Goal: Task Accomplishment & Management: Use online tool/utility

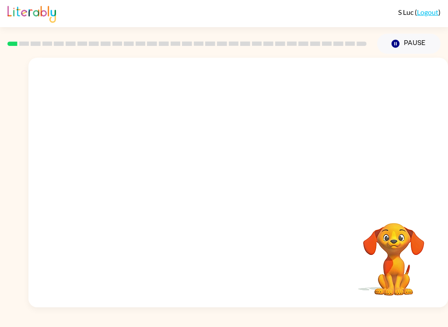
click at [389, 255] on video "Your browser must support playing .mp4 files to use Literably. Please try using…" at bounding box center [393, 253] width 87 height 87
click at [406, 39] on button "Pause Pause" at bounding box center [408, 44] width 63 height 20
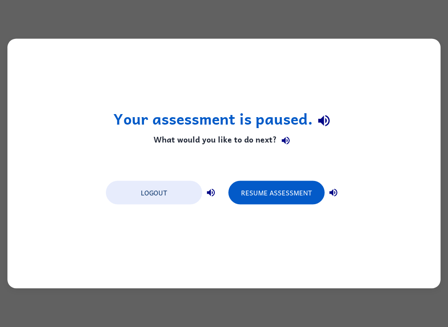
click at [309, 193] on button "Resume Assessment" at bounding box center [276, 193] width 96 height 24
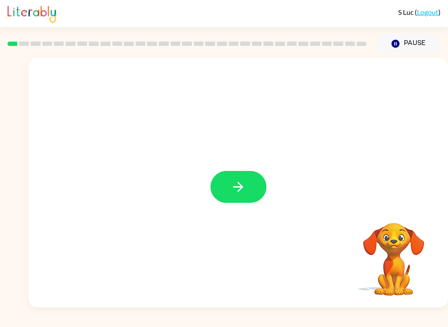
click at [242, 191] on icon "button" at bounding box center [237, 186] width 15 height 15
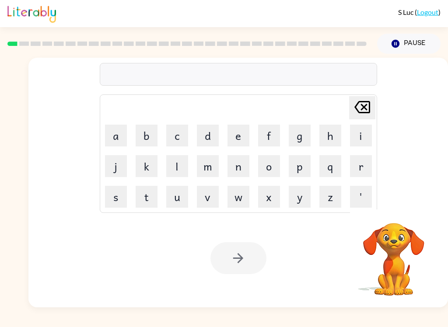
click at [144, 141] on button "b" at bounding box center [147, 136] width 22 height 22
click at [269, 162] on button "o" at bounding box center [269, 166] width 22 height 22
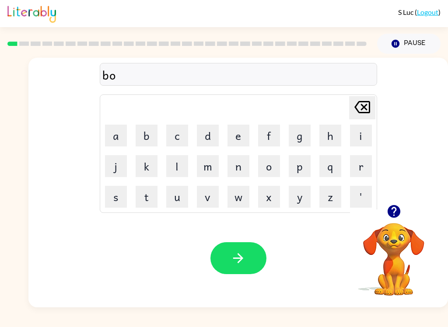
click at [363, 164] on button "r" at bounding box center [361, 166] width 22 height 22
click at [218, 136] on button "d" at bounding box center [208, 136] width 22 height 22
click at [234, 137] on button "e" at bounding box center [238, 136] width 22 height 22
click at [363, 171] on button "r" at bounding box center [361, 166] width 22 height 22
click at [250, 268] on button "button" at bounding box center [238, 258] width 56 height 32
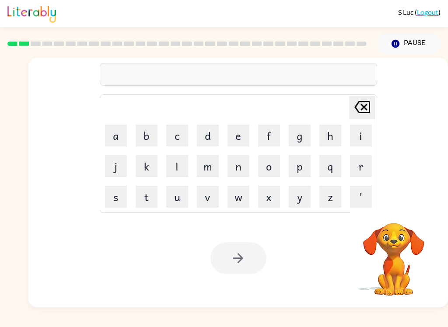
click at [364, 166] on button "r" at bounding box center [361, 166] width 22 height 22
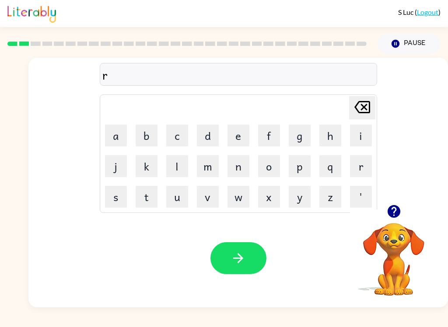
click at [310, 144] on button "g" at bounding box center [300, 136] width 22 height 22
click at [368, 105] on icon "Delete Delete last character input" at bounding box center [362, 107] width 21 height 21
click at [266, 167] on button "o" at bounding box center [269, 166] width 22 height 22
click at [186, 192] on button "u" at bounding box center [177, 197] width 22 height 22
click at [241, 168] on button "n" at bounding box center [238, 166] width 22 height 22
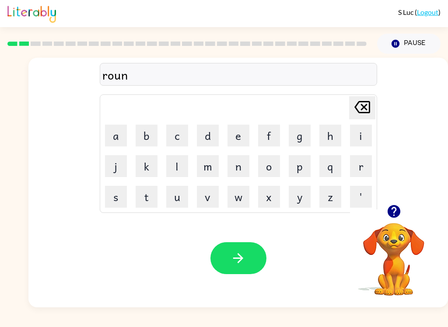
click at [213, 140] on button "d" at bounding box center [208, 136] width 22 height 22
click at [249, 262] on button "button" at bounding box center [238, 258] width 56 height 32
click at [214, 170] on button "m" at bounding box center [208, 166] width 22 height 22
click at [113, 141] on button "a" at bounding box center [116, 136] width 22 height 22
click at [180, 140] on button "c" at bounding box center [177, 136] width 22 height 22
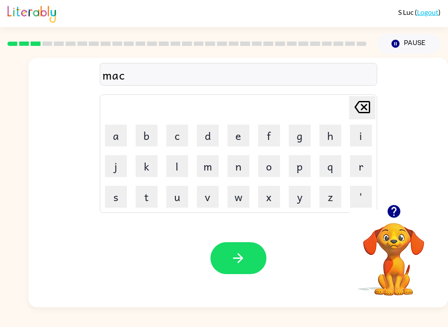
click at [324, 138] on button "h" at bounding box center [330, 136] width 22 height 22
click at [356, 138] on button "i" at bounding box center [361, 136] width 22 height 22
click at [238, 141] on button "e" at bounding box center [238, 136] width 22 height 22
click at [120, 135] on button "a" at bounding box center [116, 136] width 22 height 22
click at [247, 169] on button "n" at bounding box center [238, 166] width 22 height 22
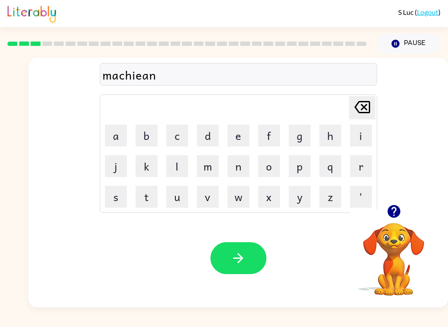
click at [366, 111] on icon "Delete Delete last character input" at bounding box center [362, 107] width 21 height 21
click at [237, 160] on button "n" at bounding box center [238, 166] width 22 height 22
click at [359, 112] on icon at bounding box center [362, 107] width 16 height 12
click at [360, 117] on icon "Delete Delete last character input" at bounding box center [362, 107] width 21 height 21
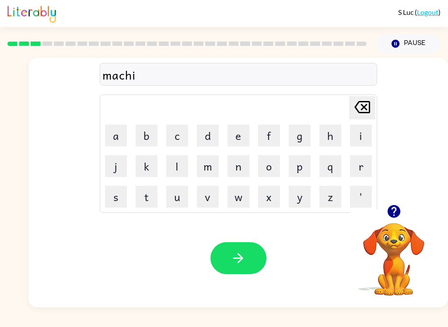
click at [360, 117] on icon "Delete Delete last character input" at bounding box center [362, 107] width 21 height 21
click at [246, 139] on button "e" at bounding box center [238, 136] width 22 height 22
click at [119, 137] on button "a" at bounding box center [116, 136] width 22 height 22
click at [242, 173] on button "n" at bounding box center [238, 166] width 22 height 22
click at [367, 104] on icon "Delete Delete last character input" at bounding box center [362, 107] width 21 height 21
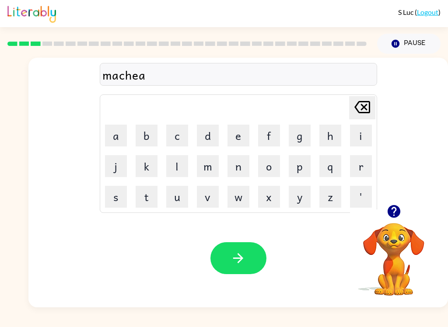
click at [367, 103] on icon "Delete Delete last character input" at bounding box center [362, 107] width 21 height 21
click at [362, 113] on icon at bounding box center [362, 107] width 16 height 12
click at [363, 135] on button "i" at bounding box center [361, 136] width 22 height 22
click at [231, 136] on button "e" at bounding box center [238, 136] width 22 height 22
click at [238, 168] on button "n" at bounding box center [238, 166] width 22 height 22
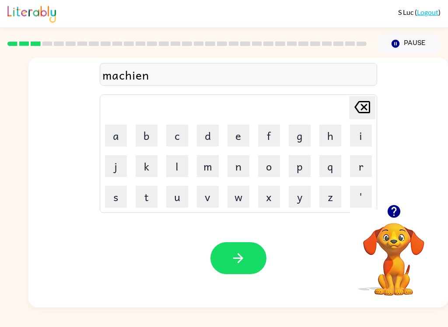
click at [249, 258] on button "button" at bounding box center [238, 258] width 56 height 32
click at [148, 195] on button "t" at bounding box center [147, 197] width 22 height 22
click at [359, 168] on button "r" at bounding box center [361, 166] width 22 height 22
click at [115, 164] on button "j" at bounding box center [116, 166] width 22 height 22
click at [374, 110] on button "Delete Delete last character input" at bounding box center [362, 107] width 26 height 23
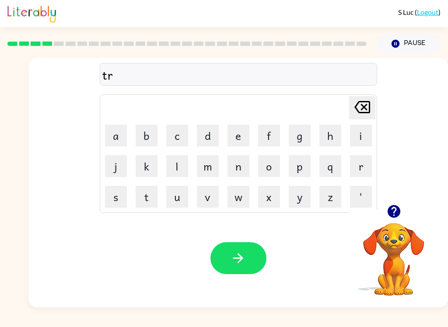
click at [114, 139] on button "a" at bounding box center [116, 136] width 22 height 22
click at [367, 139] on button "i" at bounding box center [361, 136] width 22 height 22
click at [244, 165] on button "n" at bounding box center [238, 166] width 22 height 22
click at [230, 262] on button "button" at bounding box center [238, 258] width 56 height 32
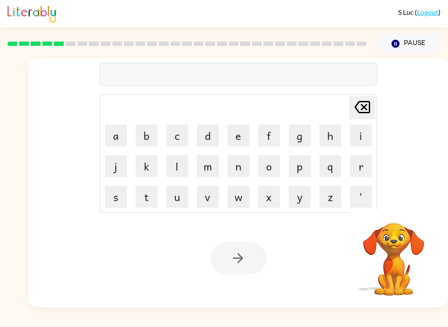
click at [216, 138] on button "d" at bounding box center [208, 136] width 22 height 22
click at [236, 133] on button "e" at bounding box center [238, 136] width 22 height 22
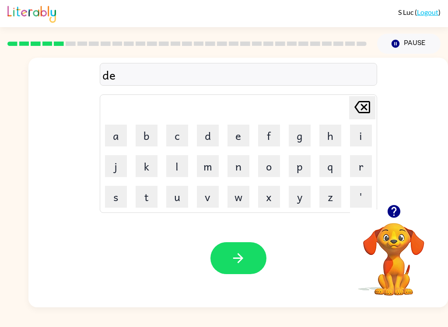
click at [277, 133] on button "f" at bounding box center [269, 136] width 22 height 22
click at [245, 135] on button "e" at bounding box center [238, 136] width 22 height 22
click at [247, 167] on button "n" at bounding box center [238, 166] width 22 height 22
click at [119, 202] on button "s" at bounding box center [116, 197] width 22 height 22
click at [353, 140] on button "i" at bounding box center [361, 136] width 22 height 22
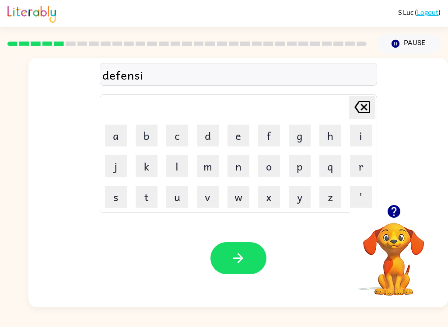
click at [218, 193] on button "v" at bounding box center [208, 197] width 22 height 22
click at [243, 139] on button "e" at bounding box center [238, 136] width 22 height 22
click at [246, 271] on button "button" at bounding box center [238, 258] width 56 height 32
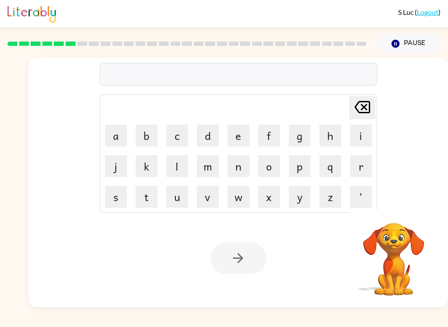
click at [209, 200] on button "v" at bounding box center [208, 197] width 22 height 22
click at [111, 129] on button "a" at bounding box center [116, 136] width 22 height 22
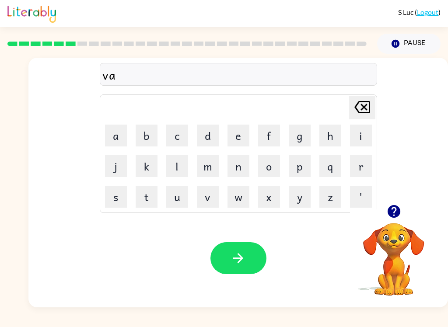
click at [184, 137] on button "c" at bounding box center [177, 136] width 22 height 22
click at [147, 196] on button "t" at bounding box center [147, 197] width 22 height 22
click at [364, 136] on button "i" at bounding box center [361, 136] width 22 height 22
click at [274, 163] on button "o" at bounding box center [269, 166] width 22 height 22
click at [244, 166] on button "n" at bounding box center [238, 166] width 22 height 22
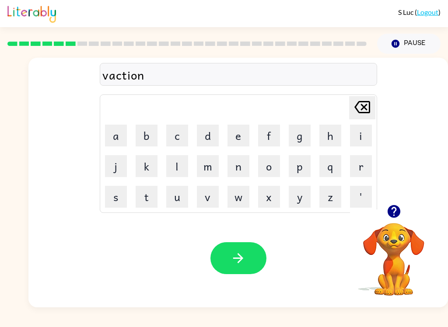
click at [253, 258] on button "button" at bounding box center [238, 258] width 56 height 32
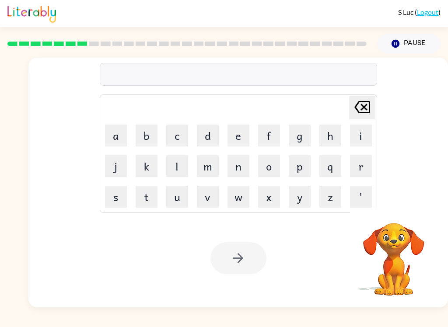
click at [295, 170] on button "p" at bounding box center [300, 166] width 22 height 22
click at [176, 202] on button "u" at bounding box center [177, 197] width 22 height 22
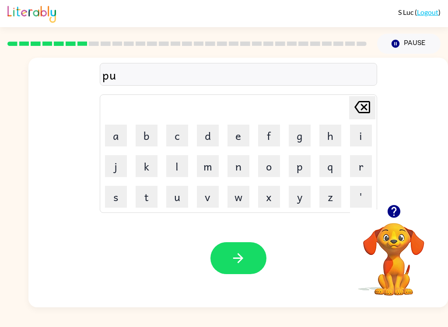
click at [211, 136] on button "d" at bounding box center [208, 136] width 22 height 22
click at [180, 164] on button "l" at bounding box center [177, 166] width 22 height 22
click at [237, 137] on button "e" at bounding box center [238, 136] width 22 height 22
click at [241, 261] on icon "button" at bounding box center [238, 258] width 10 height 10
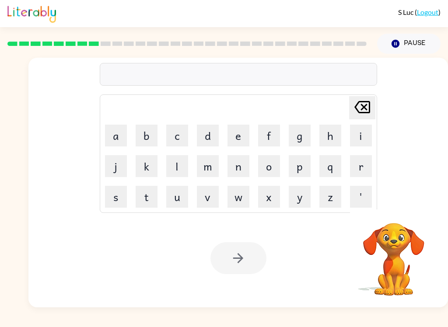
click at [244, 173] on button "n" at bounding box center [238, 166] width 22 height 22
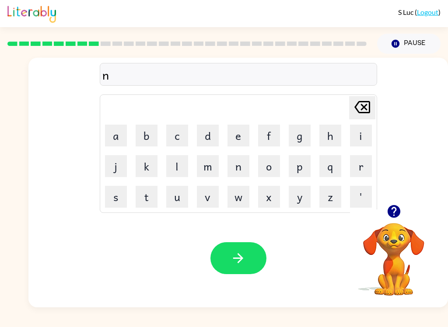
click at [360, 106] on icon "Delete Delete last character input" at bounding box center [362, 107] width 21 height 21
click at [211, 165] on button "m" at bounding box center [208, 166] width 22 height 22
click at [240, 134] on button "e" at bounding box center [238, 136] width 22 height 22
click at [362, 175] on button "r" at bounding box center [361, 166] width 22 height 22
click at [360, 129] on button "i" at bounding box center [361, 136] width 22 height 22
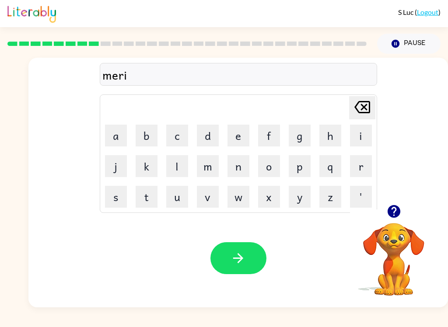
click at [182, 133] on button "c" at bounding box center [177, 136] width 22 height 22
click at [182, 158] on button "l" at bounding box center [177, 166] width 22 height 22
click at [241, 135] on button "e" at bounding box center [238, 136] width 22 height 22
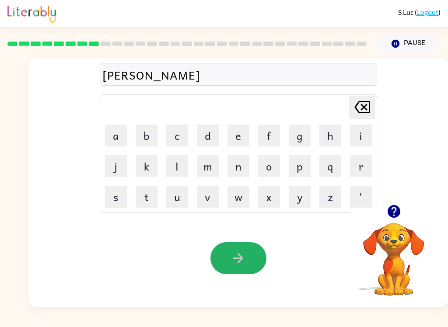
click at [258, 261] on button "button" at bounding box center [238, 258] width 56 height 32
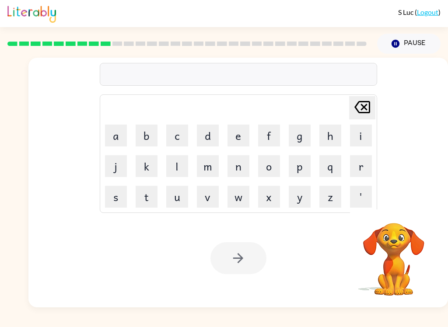
click at [207, 174] on button "m" at bounding box center [208, 166] width 22 height 22
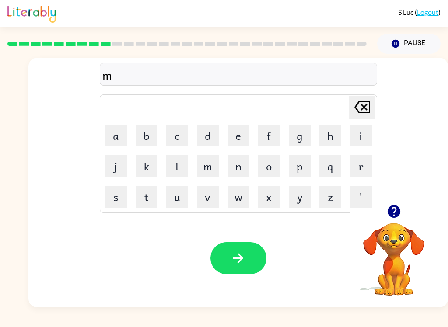
click at [352, 143] on button "i" at bounding box center [361, 136] width 22 height 22
click at [210, 135] on button "d" at bounding box center [208, 136] width 22 height 22
click at [212, 170] on button "m" at bounding box center [208, 166] width 22 height 22
click at [270, 168] on button "o" at bounding box center [269, 166] width 22 height 22
click at [365, 164] on button "r" at bounding box center [361, 166] width 22 height 22
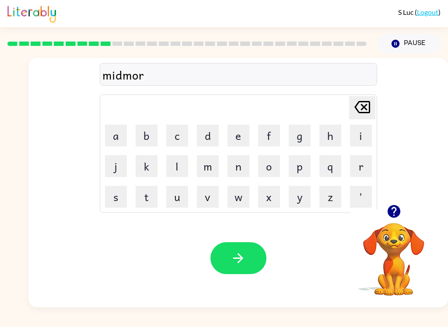
click at [246, 163] on button "n" at bounding box center [238, 166] width 22 height 22
click at [246, 162] on button "n" at bounding box center [238, 166] width 22 height 22
click at [367, 141] on button "i" at bounding box center [361, 136] width 22 height 22
click at [244, 166] on button "n" at bounding box center [238, 166] width 22 height 22
click at [306, 137] on button "g" at bounding box center [300, 136] width 22 height 22
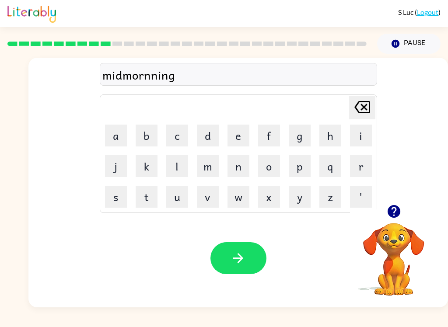
click at [245, 263] on icon "button" at bounding box center [237, 258] width 15 height 15
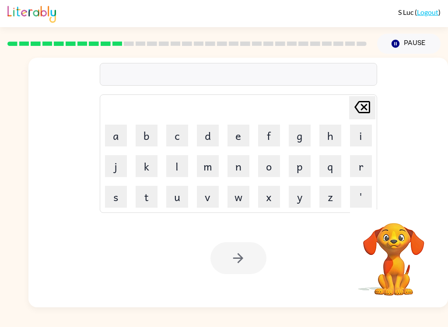
click at [207, 139] on button "d" at bounding box center [208, 136] width 22 height 22
click at [365, 136] on button "i" at bounding box center [361, 136] width 22 height 22
click at [126, 196] on button "s" at bounding box center [116, 197] width 22 height 22
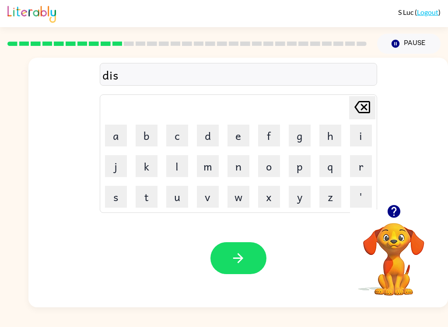
click at [156, 194] on button "t" at bounding box center [147, 197] width 22 height 22
click at [363, 168] on button "r" at bounding box center [361, 166] width 22 height 22
click at [178, 202] on button "u" at bounding box center [177, 197] width 22 height 22
click at [113, 200] on button "s" at bounding box center [116, 197] width 22 height 22
click at [150, 197] on button "t" at bounding box center [147, 197] width 22 height 22
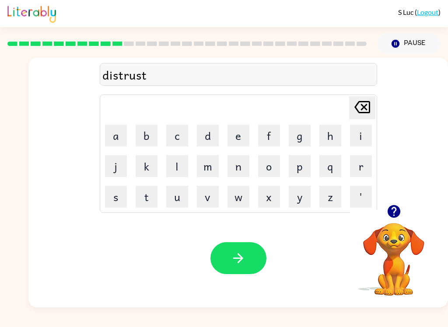
click at [228, 269] on button "button" at bounding box center [238, 258] width 56 height 32
click at [356, 168] on button "r" at bounding box center [361, 166] width 22 height 22
click at [273, 164] on button "o" at bounding box center [269, 166] width 22 height 22
click at [181, 199] on button "u" at bounding box center [177, 197] width 22 height 22
click at [209, 138] on button "d" at bounding box center [208, 136] width 22 height 22
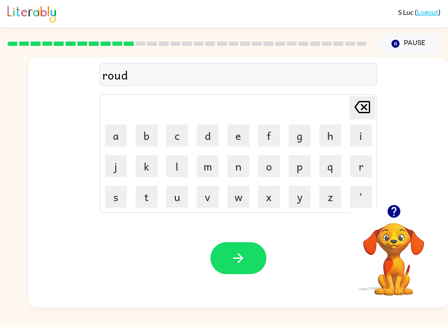
click at [368, 106] on icon "Delete Delete last character input" at bounding box center [362, 107] width 21 height 21
click at [370, 107] on icon "Delete Delete last character input" at bounding box center [362, 107] width 21 height 21
click at [273, 171] on button "o" at bounding box center [269, 166] width 22 height 22
click at [116, 138] on button "a" at bounding box center [116, 136] width 22 height 22
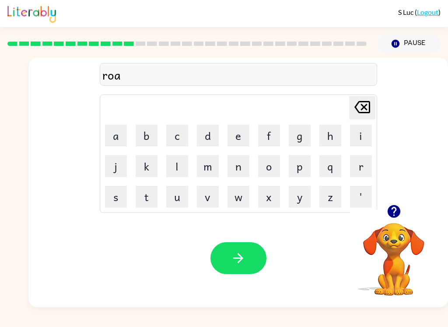
click at [210, 138] on button "d" at bounding box center [208, 136] width 22 height 22
click at [233, 253] on icon "button" at bounding box center [237, 258] width 15 height 15
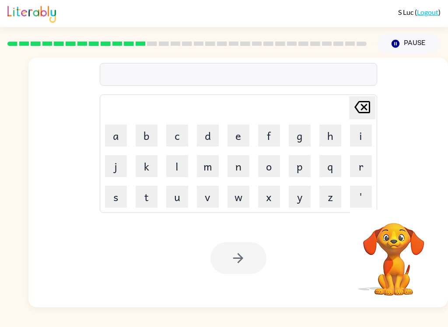
click at [114, 290] on div "Your browser must support playing .mp4 files to use Literably. Please try using…" at bounding box center [237, 258] width 419 height 98
click at [176, 199] on button "u" at bounding box center [177, 197] width 22 height 22
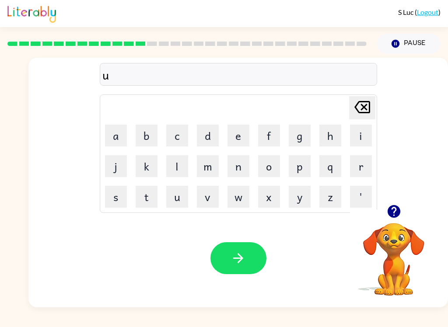
click at [300, 166] on button "p" at bounding box center [300, 166] width 22 height 22
click at [303, 136] on button "g" at bounding box center [300, 136] width 22 height 22
click at [361, 173] on button "r" at bounding box center [361, 166] width 22 height 22
click at [119, 137] on button "a" at bounding box center [116, 136] width 22 height 22
click at [240, 138] on button "e" at bounding box center [238, 136] width 22 height 22
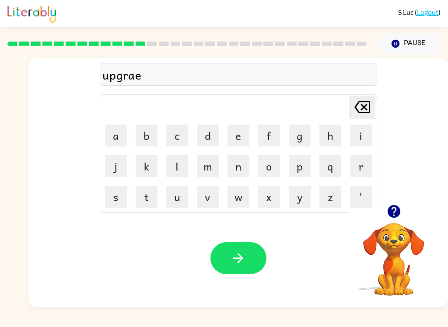
click at [368, 104] on icon "Delete Delete last character input" at bounding box center [362, 107] width 21 height 21
click at [216, 139] on button "d" at bounding box center [208, 136] width 22 height 22
click at [247, 135] on button "e" at bounding box center [238, 136] width 22 height 22
click at [232, 262] on icon "button" at bounding box center [237, 258] width 15 height 15
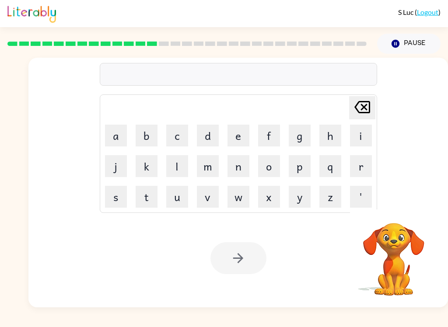
click at [210, 172] on button "m" at bounding box center [208, 166] width 22 height 22
click at [124, 139] on button "a" at bounding box center [116, 136] width 22 height 22
click at [210, 140] on button "d" at bounding box center [208, 136] width 22 height 22
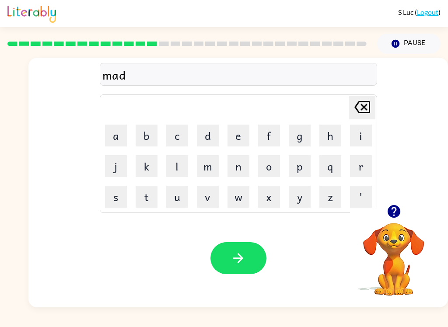
click at [241, 165] on button "n" at bounding box center [238, 166] width 22 height 22
click at [241, 137] on button "e" at bounding box center [238, 136] width 22 height 22
click at [122, 190] on button "s" at bounding box center [116, 197] width 22 height 22
click at [115, 198] on button "s" at bounding box center [116, 197] width 22 height 22
click at [245, 252] on icon "button" at bounding box center [237, 258] width 15 height 15
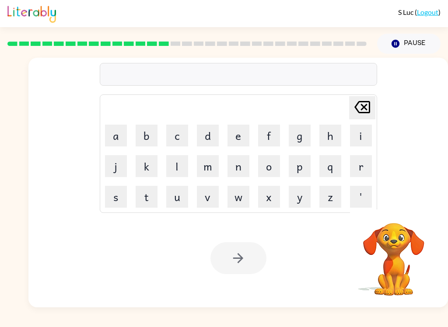
click at [103, 324] on div "S Luc ( Logout ) Pause Pause Delete Delete last character input a b c d e f g h…" at bounding box center [224, 163] width 448 height 327
click at [151, 132] on button "b" at bounding box center [147, 136] width 22 height 22
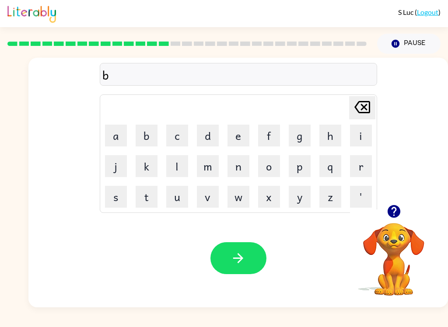
click at [273, 168] on button "o" at bounding box center [269, 166] width 22 height 22
click at [179, 198] on button "u" at bounding box center [177, 197] width 22 height 22
click at [244, 165] on button "n" at bounding box center [238, 166] width 22 height 22
click at [241, 138] on button "e" at bounding box center [238, 136] width 22 height 22
click at [119, 194] on button "s" at bounding box center [116, 197] width 22 height 22
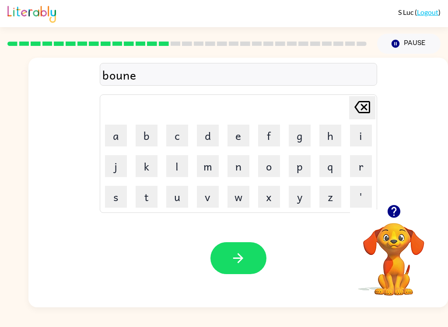
click at [119, 193] on button "s" at bounding box center [116, 197] width 22 height 22
click at [247, 260] on button "button" at bounding box center [238, 258] width 56 height 32
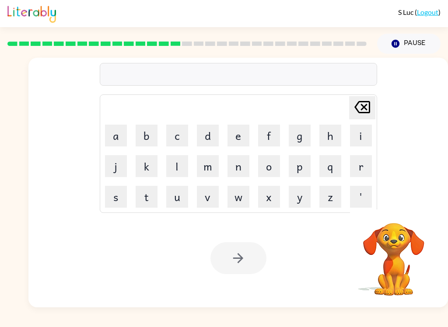
click at [447, 290] on div "Your browser must support playing .mp4 files to use Literably. Please try using…" at bounding box center [237, 258] width 419 height 98
click at [117, 194] on button "s" at bounding box center [116, 197] width 22 height 22
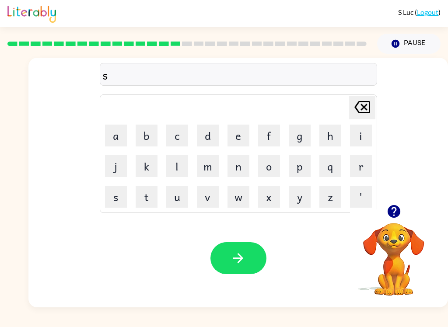
click at [236, 203] on button "w" at bounding box center [238, 197] width 22 height 22
click at [115, 143] on button "a" at bounding box center [116, 136] width 22 height 22
click at [357, 169] on button "r" at bounding box center [361, 166] width 22 height 22
click at [206, 168] on button "m" at bounding box center [208, 166] width 22 height 22
click at [255, 263] on button "button" at bounding box center [238, 258] width 56 height 32
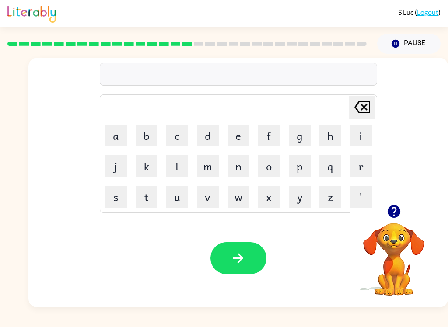
click at [311, 76] on div at bounding box center [238, 74] width 277 height 23
click at [364, 166] on button "r" at bounding box center [361, 166] width 22 height 22
click at [105, 133] on button "a" at bounding box center [116, 136] width 22 height 22
click at [211, 169] on button "m" at bounding box center [208, 166] width 22 height 22
click at [233, 248] on button "button" at bounding box center [238, 258] width 56 height 32
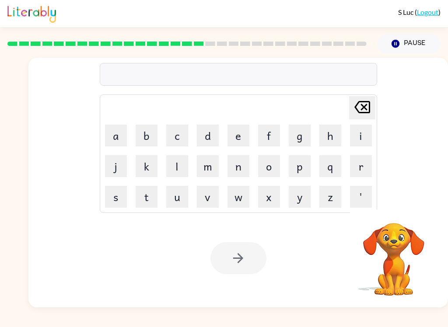
click at [148, 136] on button "b" at bounding box center [147, 136] width 22 height 22
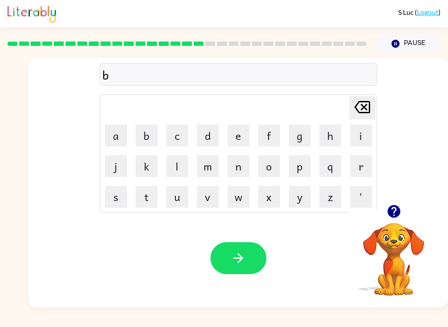
click at [359, 168] on button "r" at bounding box center [361, 166] width 22 height 22
click at [361, 142] on button "i" at bounding box center [361, 136] width 22 height 22
click at [211, 172] on button "m" at bounding box center [208, 166] width 22 height 22
click at [367, 131] on button "i" at bounding box center [361, 136] width 22 height 22
click at [236, 175] on button "n" at bounding box center [238, 166] width 22 height 22
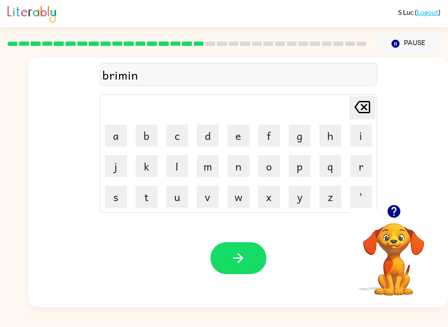
click at [300, 131] on button "g" at bounding box center [300, 136] width 22 height 22
click at [229, 260] on button "button" at bounding box center [238, 258] width 56 height 32
click at [362, 167] on button "r" at bounding box center [361, 166] width 22 height 22
click at [364, 135] on button "i" at bounding box center [361, 136] width 22 height 22
click at [120, 192] on button "s" at bounding box center [116, 197] width 22 height 22
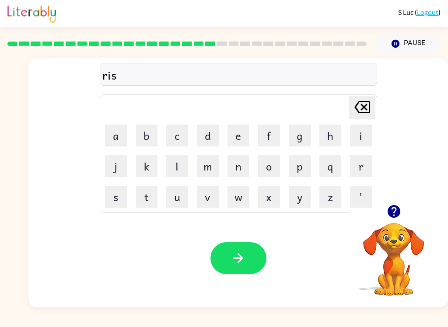
click at [143, 171] on button "k" at bounding box center [147, 166] width 22 height 22
click at [305, 199] on button "y" at bounding box center [300, 197] width 22 height 22
click at [240, 133] on button "e" at bounding box center [238, 136] width 22 height 22
click at [119, 201] on button "s" at bounding box center [116, 197] width 22 height 22
click at [146, 198] on button "t" at bounding box center [147, 197] width 22 height 22
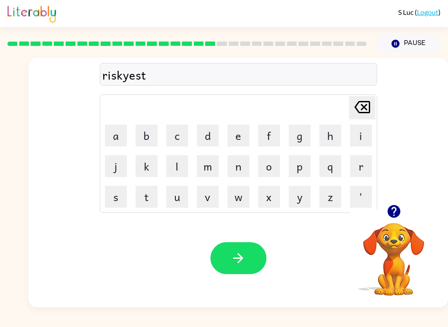
click at [256, 269] on button "button" at bounding box center [238, 258] width 56 height 32
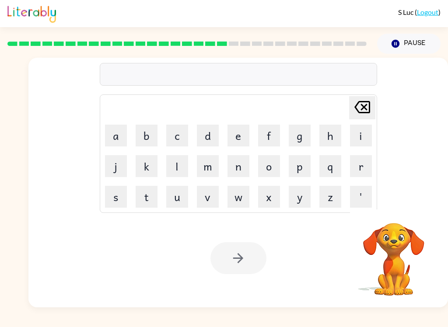
click at [111, 146] on button "a" at bounding box center [116, 136] width 22 height 22
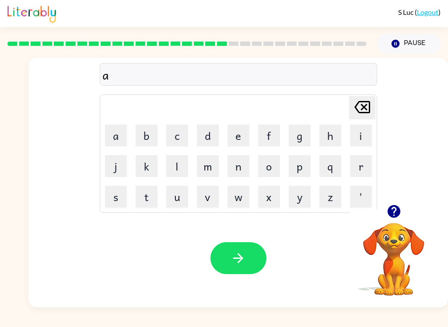
click at [361, 170] on button "r" at bounding box center [361, 166] width 22 height 22
click at [180, 140] on button "c" at bounding box center [177, 136] width 22 height 22
click at [330, 136] on button "h" at bounding box center [330, 136] width 22 height 22
click at [244, 189] on button "w" at bounding box center [238, 197] width 22 height 22
click at [119, 135] on button "a" at bounding box center [116, 136] width 22 height 22
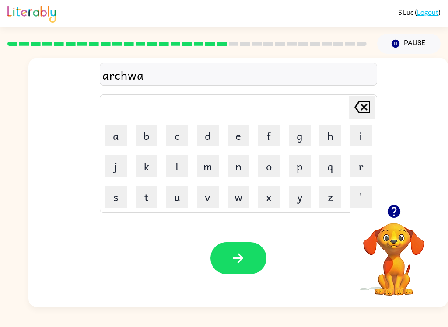
click at [299, 198] on button "y" at bounding box center [300, 197] width 22 height 22
click at [241, 259] on icon "button" at bounding box center [238, 258] width 10 height 10
click at [278, 134] on button "f" at bounding box center [269, 136] width 22 height 22
click at [268, 165] on button "o" at bounding box center [269, 166] width 22 height 22
click at [178, 168] on button "l" at bounding box center [177, 166] width 22 height 22
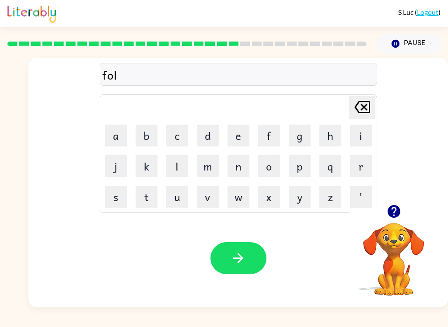
click at [244, 199] on button "w" at bounding box center [238, 197] width 22 height 22
click at [242, 132] on button "e" at bounding box center [238, 136] width 22 height 22
click at [217, 134] on button "d" at bounding box center [208, 136] width 22 height 22
click at [248, 269] on button "button" at bounding box center [238, 258] width 56 height 32
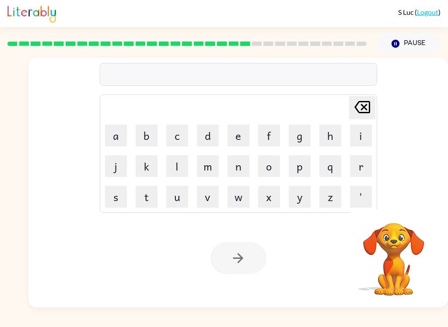
click at [182, 137] on button "c" at bounding box center [177, 136] width 22 height 22
click at [244, 142] on button "e" at bounding box center [238, 136] width 22 height 22
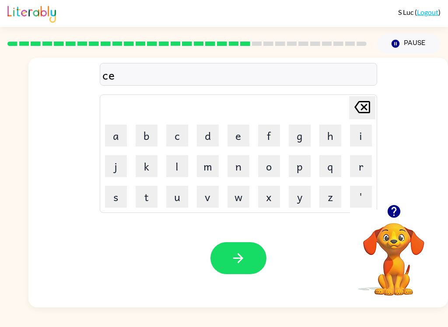
click at [245, 170] on button "n" at bounding box center [238, 166] width 22 height 22
click at [147, 196] on button "t" at bounding box center [147, 197] width 22 height 22
click at [355, 144] on button "i" at bounding box center [361, 136] width 22 height 22
click at [304, 170] on button "p" at bounding box center [300, 166] width 22 height 22
click at [234, 136] on button "e" at bounding box center [238, 136] width 22 height 22
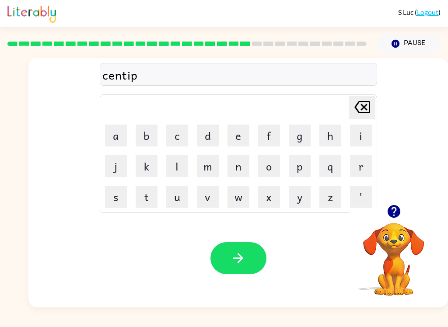
click at [234, 135] on button "e" at bounding box center [238, 136] width 22 height 22
click at [360, 107] on icon "Delete Delete last character input" at bounding box center [362, 107] width 21 height 21
click at [215, 140] on button "d" at bounding box center [208, 136] width 22 height 22
click at [238, 136] on button "e" at bounding box center [238, 136] width 22 height 22
click at [240, 261] on icon "button" at bounding box center [238, 258] width 10 height 10
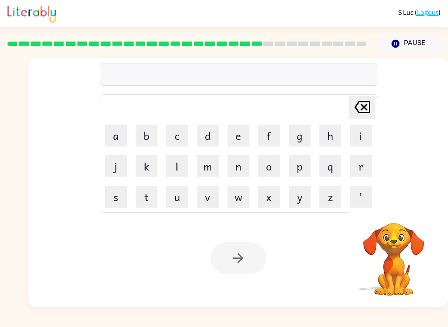
click at [111, 205] on button "s" at bounding box center [116, 197] width 22 height 22
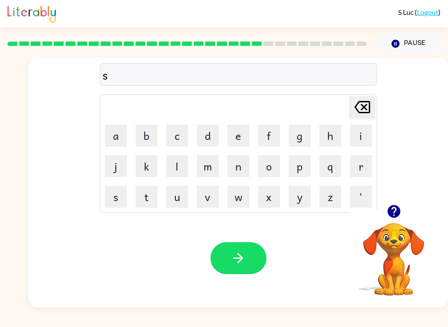
click at [363, 136] on button "i" at bounding box center [361, 136] width 22 height 22
click at [121, 196] on button "s" at bounding box center [116, 197] width 22 height 22
click at [143, 193] on button "t" at bounding box center [147, 197] width 22 height 22
click at [116, 200] on button "s" at bounding box center [116, 197] width 22 height 22
click at [357, 119] on div "Delete Delete last character input" at bounding box center [362, 108] width 21 height 22
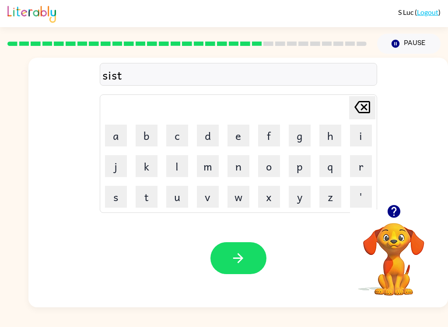
click at [119, 138] on button "a" at bounding box center [116, 136] width 22 height 22
click at [358, 143] on button "i" at bounding box center [361, 136] width 22 height 22
click at [240, 174] on button "n" at bounding box center [238, 166] width 22 height 22
click at [234, 262] on icon "button" at bounding box center [237, 258] width 15 height 15
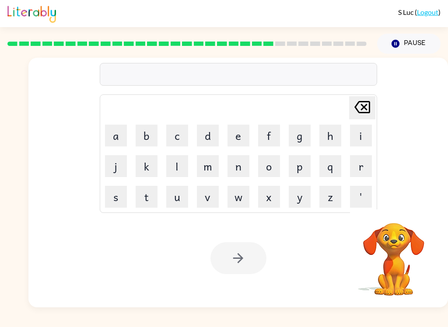
click at [274, 142] on button "f" at bounding box center [269, 136] width 22 height 22
click at [267, 165] on button "o" at bounding box center [269, 166] width 22 height 22
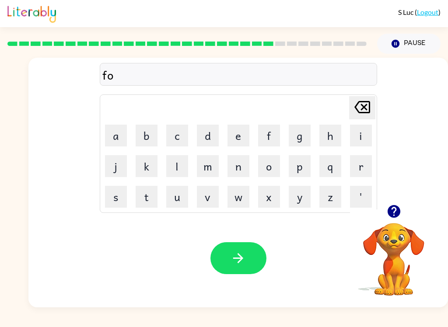
click at [241, 198] on button "w" at bounding box center [238, 197] width 22 height 22
click at [119, 130] on button "a" at bounding box center [116, 136] width 22 height 22
click at [368, 167] on button "r" at bounding box center [361, 166] width 22 height 22
click at [210, 136] on button "d" at bounding box center [208, 136] width 22 height 22
click at [246, 267] on button "button" at bounding box center [238, 258] width 56 height 32
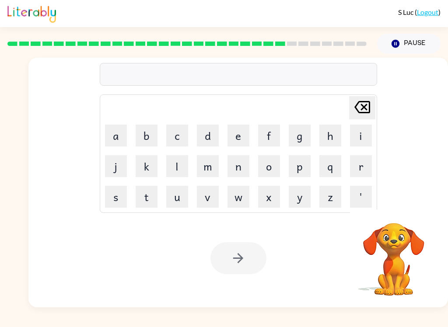
click at [355, 171] on button "r" at bounding box center [361, 166] width 22 height 22
click at [243, 139] on button "e" at bounding box center [238, 136] width 22 height 22
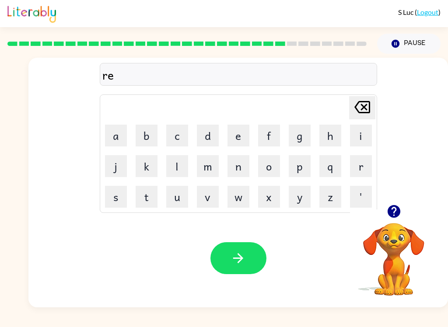
click at [182, 169] on button "l" at bounding box center [177, 166] width 22 height 22
click at [125, 132] on button "a" at bounding box center [116, 136] width 22 height 22
click at [151, 199] on button "t" at bounding box center [147, 197] width 22 height 22
click at [238, 136] on button "e" at bounding box center [238, 136] width 22 height 22
click at [215, 137] on button "d" at bounding box center [208, 136] width 22 height 22
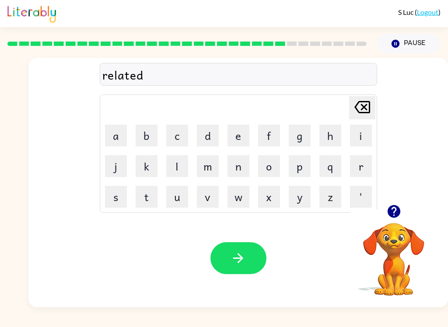
click at [231, 265] on icon "button" at bounding box center [237, 258] width 15 height 15
click at [276, 164] on button "o" at bounding box center [269, 166] width 22 height 22
click at [366, 102] on icon at bounding box center [362, 107] width 16 height 12
click at [304, 140] on button "g" at bounding box center [300, 136] width 22 height 22
click at [274, 163] on button "o" at bounding box center [269, 166] width 22 height 22
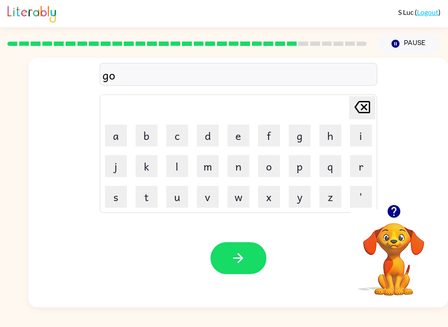
click at [170, 171] on button "l" at bounding box center [177, 166] width 22 height 22
click at [353, 135] on button "i" at bounding box center [361, 136] width 22 height 22
click at [238, 175] on button "n" at bounding box center [238, 166] width 22 height 22
click at [244, 267] on button "button" at bounding box center [238, 258] width 56 height 32
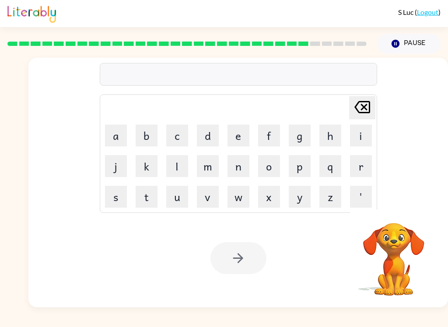
click at [303, 47] on div at bounding box center [187, 43] width 370 height 31
click at [297, 47] on div at bounding box center [187, 43] width 370 height 31
click at [305, 45] on rect at bounding box center [303, 44] width 10 height 4
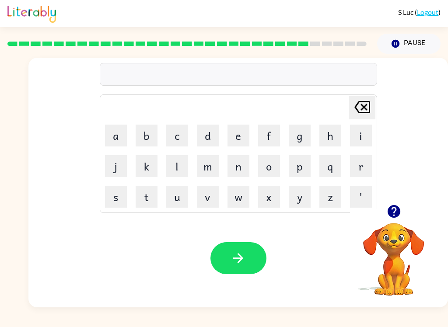
click at [1, 3] on div "S Luc ( Logout )" at bounding box center [224, 13] width 448 height 27
click at [176, 164] on button "l" at bounding box center [177, 166] width 22 height 22
click at [186, 197] on button "u" at bounding box center [177, 197] width 22 height 22
click at [217, 171] on button "m" at bounding box center [208, 166] width 22 height 22
click at [148, 133] on button "b" at bounding box center [147, 136] width 22 height 22
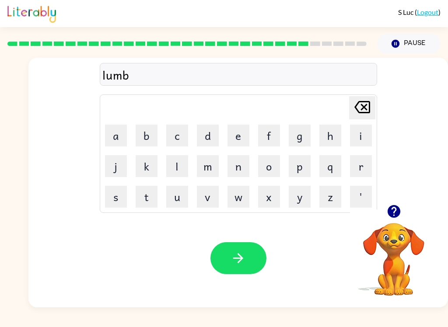
click at [244, 142] on button "e" at bounding box center [238, 136] width 22 height 22
click at [360, 169] on button "r" at bounding box center [361, 166] width 22 height 22
click at [119, 176] on button "j" at bounding box center [116, 166] width 22 height 22
click at [101, 138] on td "a" at bounding box center [116, 136] width 30 height 30
click at [119, 133] on button "a" at bounding box center [116, 136] width 22 height 22
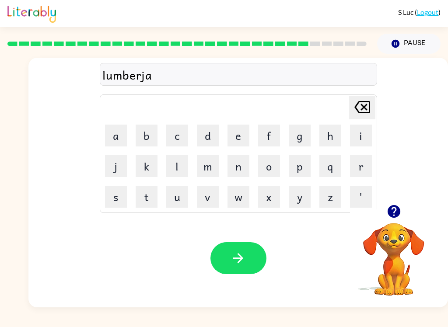
click at [188, 133] on button "c" at bounding box center [177, 136] width 22 height 22
click at [153, 176] on button "k" at bounding box center [147, 166] width 22 height 22
click at [214, 251] on button "button" at bounding box center [238, 258] width 56 height 32
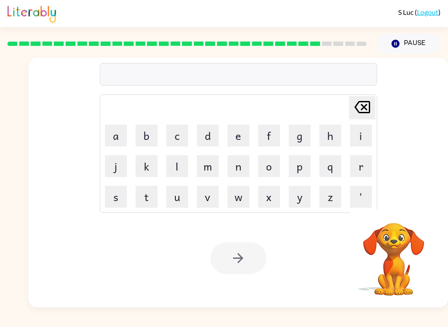
click at [300, 173] on button "p" at bounding box center [300, 166] width 22 height 22
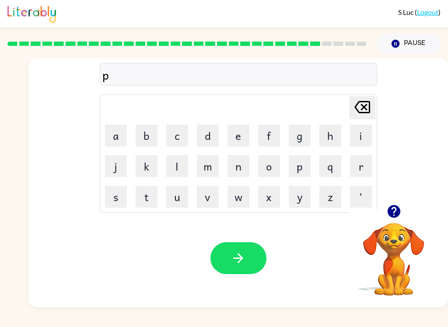
click at [247, 132] on button "e" at bounding box center [238, 136] width 22 height 22
click at [359, 136] on button "i" at bounding box center [361, 136] width 22 height 22
click at [362, 174] on button "r" at bounding box center [361, 166] width 22 height 22
click at [119, 191] on button "s" at bounding box center [116, 197] width 22 height 22
click at [234, 267] on button "button" at bounding box center [238, 258] width 56 height 32
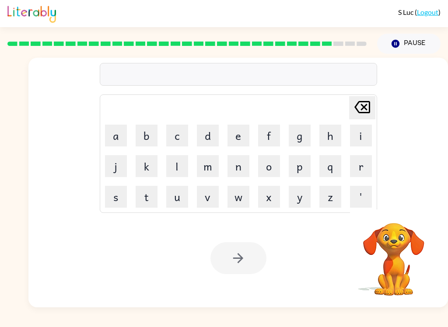
click at [143, 198] on button "t" at bounding box center [147, 197] width 22 height 22
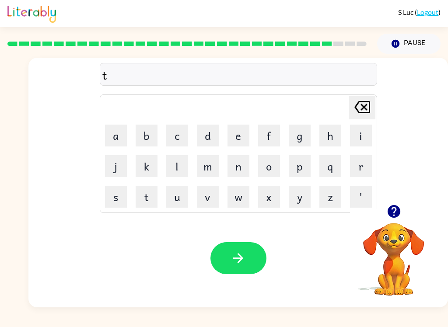
click at [337, 133] on button "h" at bounding box center [330, 136] width 22 height 22
click at [359, 140] on button "i" at bounding box center [361, 136] width 22 height 22
click at [245, 167] on button "n" at bounding box center [238, 166] width 22 height 22
click at [241, 254] on icon "button" at bounding box center [237, 258] width 15 height 15
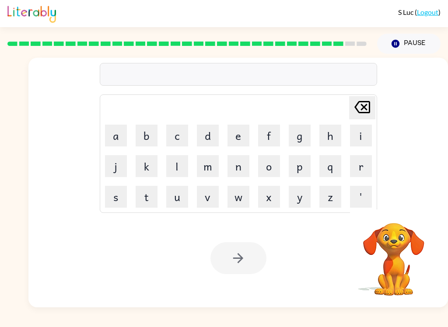
click at [120, 199] on button "s" at bounding box center [116, 197] width 22 height 22
click at [353, 135] on button "i" at bounding box center [361, 136] width 22 height 22
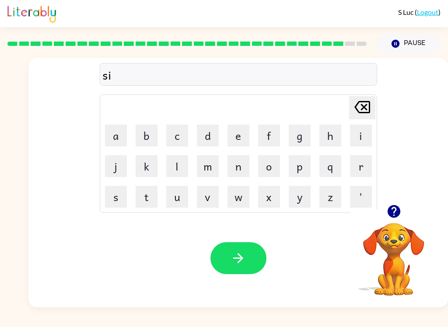
click at [187, 165] on button "l" at bounding box center [177, 166] width 22 height 22
click at [209, 199] on button "v" at bounding box center [208, 197] width 22 height 22
click at [240, 134] on button "e" at bounding box center [238, 136] width 22 height 22
click at [356, 168] on button "r" at bounding box center [361, 166] width 22 height 22
click at [245, 203] on button "w" at bounding box center [238, 197] width 22 height 22
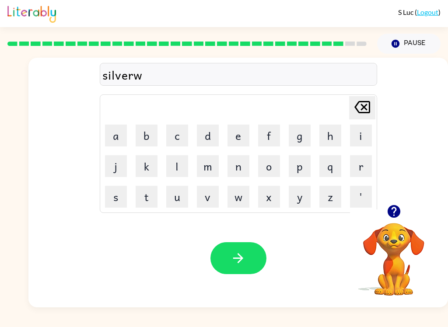
click at [119, 133] on button "a" at bounding box center [116, 136] width 22 height 22
click at [354, 170] on button "r" at bounding box center [361, 166] width 22 height 22
click at [234, 135] on button "e" at bounding box center [238, 136] width 22 height 22
click at [223, 262] on button "button" at bounding box center [238, 258] width 56 height 32
click at [178, 198] on button "u" at bounding box center [177, 197] width 22 height 22
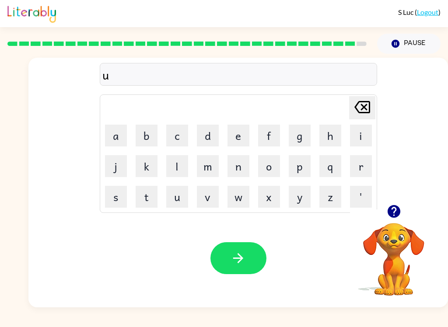
click at [248, 171] on button "n" at bounding box center [238, 166] width 22 height 22
click at [118, 138] on button "a" at bounding box center [116, 136] width 22 height 22
click at [272, 136] on button "f" at bounding box center [269, 136] width 22 height 22
click at [358, 170] on button "r" at bounding box center [361, 166] width 22 height 22
click at [210, 140] on button "d" at bounding box center [208, 136] width 22 height 22
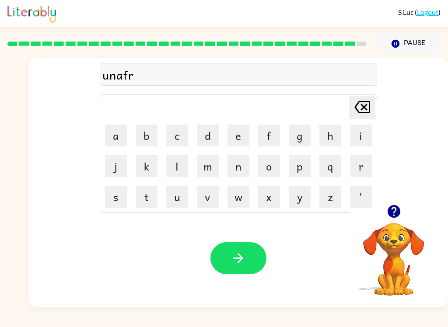
click at [235, 140] on button "e" at bounding box center [238, 136] width 22 height 22
click at [242, 254] on icon "button" at bounding box center [237, 258] width 15 height 15
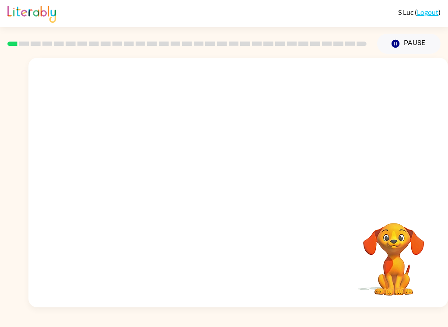
click at [141, 161] on video "Your browser must support playing .mp4 files to use Literably. Please try using…" at bounding box center [237, 131] width 419 height 147
click at [140, 167] on video "Your browser must support playing .mp4 files to use Literably. Please try using…" at bounding box center [237, 131] width 419 height 147
click at [141, 164] on video "Your browser must support playing .mp4 files to use Literably. Please try using…" at bounding box center [237, 131] width 419 height 147
click at [104, 296] on div "Your browser must support playing .mp4 files to use Literably. Please try using…" at bounding box center [237, 183] width 419 height 250
click at [220, 246] on div "Your browser must support playing .mp4 files to use Literably. Please try using…" at bounding box center [237, 183] width 419 height 250
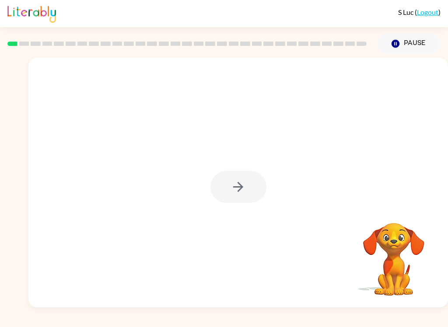
click at [203, 233] on div at bounding box center [237, 183] width 419 height 250
click at [237, 193] on div at bounding box center [238, 187] width 56 height 32
click at [236, 187] on div at bounding box center [238, 187] width 56 height 32
click at [230, 197] on div at bounding box center [238, 187] width 56 height 32
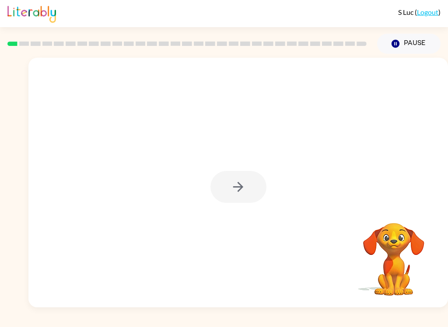
click at [230, 186] on div at bounding box center [238, 187] width 56 height 32
click at [242, 189] on div at bounding box center [238, 187] width 56 height 32
click at [246, 187] on div at bounding box center [238, 187] width 56 height 32
click at [244, 186] on icon "button" at bounding box center [237, 186] width 15 height 15
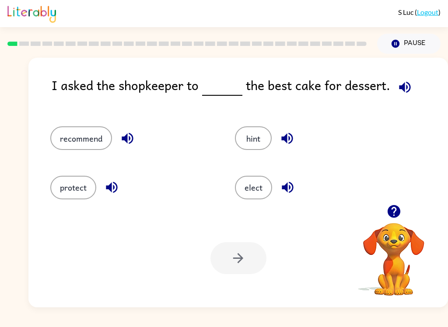
click at [397, 90] on icon "button" at bounding box center [404, 87] width 15 height 15
click at [130, 140] on icon "button" at bounding box center [127, 138] width 15 height 15
click at [91, 139] on button "recommend" at bounding box center [81, 138] width 62 height 24
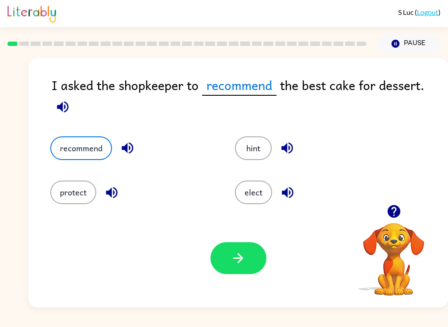
click at [68, 105] on icon "button" at bounding box center [62, 106] width 15 height 15
click at [288, 149] on icon "button" at bounding box center [286, 148] width 11 height 11
click at [282, 193] on icon "button" at bounding box center [287, 192] width 11 height 11
click at [246, 255] on button "button" at bounding box center [238, 258] width 56 height 32
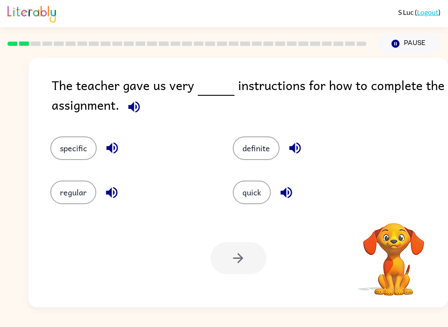
click at [138, 110] on icon "button" at bounding box center [133, 106] width 15 height 15
click at [138, 105] on icon "button" at bounding box center [133, 106] width 11 height 11
click at [70, 151] on button "specific" at bounding box center [73, 148] width 46 height 24
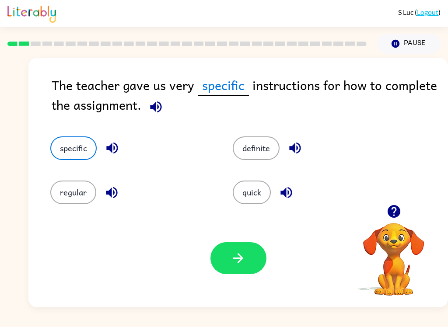
click at [242, 254] on icon "button" at bounding box center [237, 258] width 15 height 15
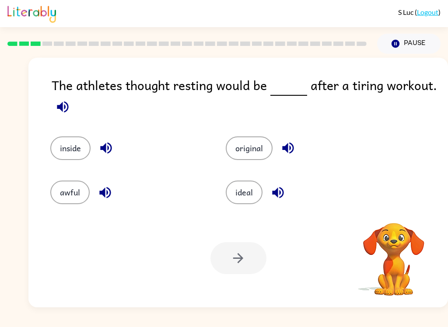
click at [73, 109] on button "button" at bounding box center [63, 107] width 22 height 22
click at [89, 147] on button "inside" at bounding box center [70, 148] width 40 height 24
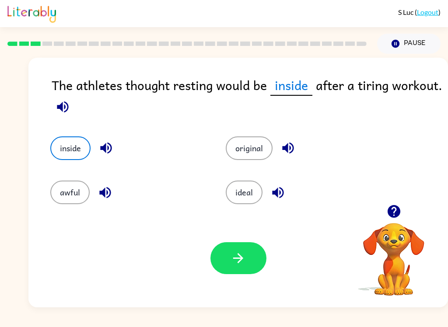
click at [263, 180] on div "ideal" at bounding box center [296, 186] width 175 height 44
click at [248, 195] on button "ideal" at bounding box center [244, 193] width 37 height 24
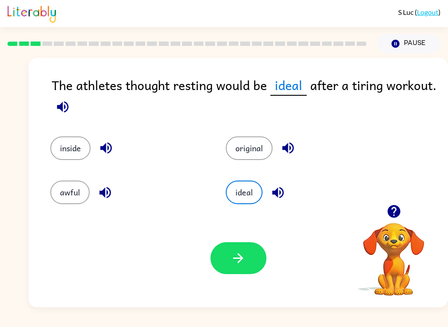
click at [248, 258] on button "button" at bounding box center [238, 258] width 56 height 32
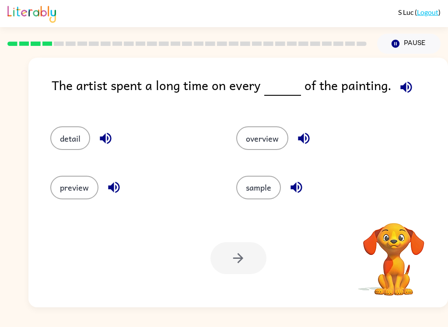
click at [401, 87] on icon "button" at bounding box center [405, 86] width 11 height 11
click at [71, 137] on button "detail" at bounding box center [70, 138] width 40 height 24
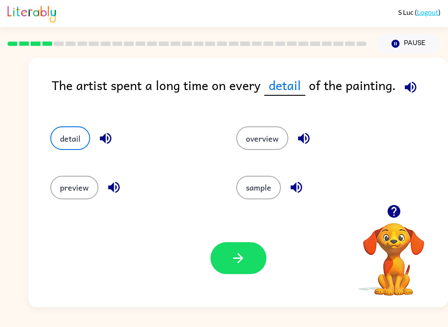
click at [244, 254] on icon "button" at bounding box center [237, 258] width 15 height 15
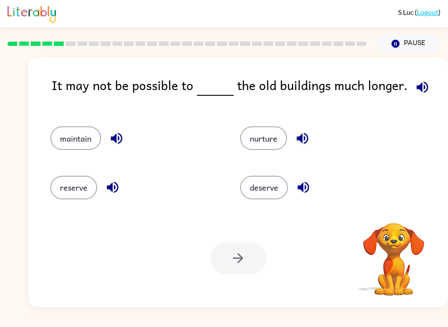
click at [417, 80] on icon "button" at bounding box center [422, 87] width 15 height 15
click at [416, 85] on icon "button" at bounding box center [422, 87] width 15 height 15
click at [91, 136] on button "maintain" at bounding box center [75, 138] width 51 height 24
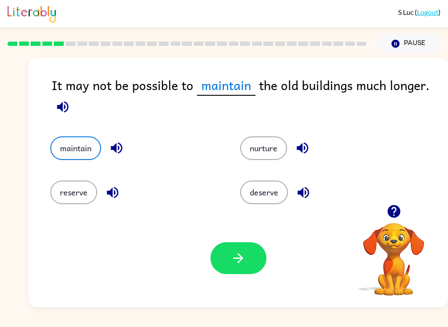
click at [246, 261] on button "button" at bounding box center [238, 258] width 56 height 32
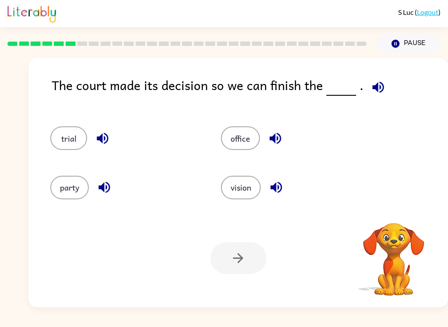
click at [378, 91] on icon "button" at bounding box center [377, 86] width 11 height 11
click at [378, 91] on icon "button" at bounding box center [377, 87] width 15 height 15
click at [70, 136] on button "trial" at bounding box center [68, 138] width 37 height 24
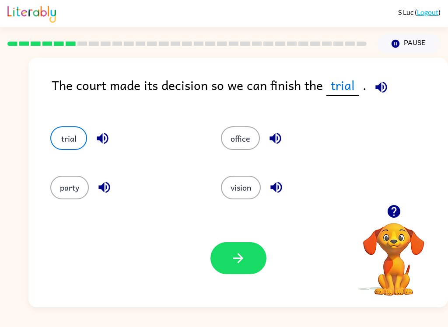
click at [255, 257] on button "button" at bounding box center [238, 258] width 56 height 32
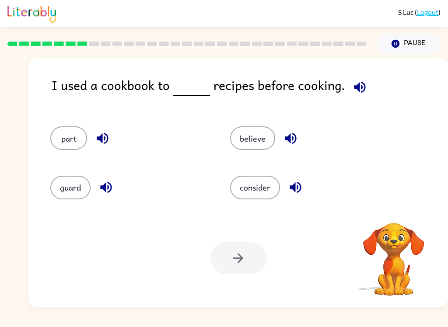
click at [356, 84] on icon "button" at bounding box center [359, 87] width 15 height 15
click at [354, 88] on icon "button" at bounding box center [359, 86] width 11 height 11
click at [359, 91] on icon "button" at bounding box center [359, 86] width 11 height 11
click at [408, 129] on div "part believe guard consider" at bounding box center [238, 158] width 402 height 91
click at [263, 137] on button "believe" at bounding box center [252, 138] width 45 height 24
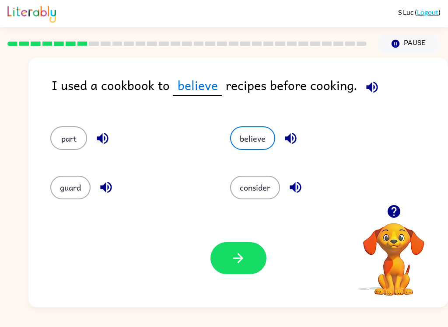
click at [105, 138] on icon "button" at bounding box center [102, 138] width 11 height 11
click at [76, 139] on button "part" at bounding box center [68, 138] width 37 height 24
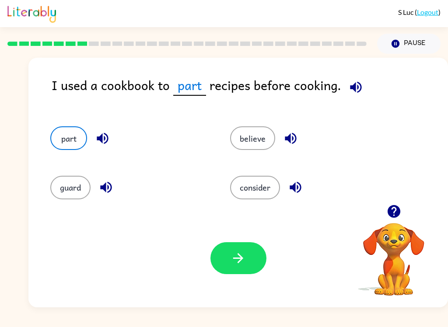
click at [254, 194] on button "consider" at bounding box center [255, 188] width 50 height 24
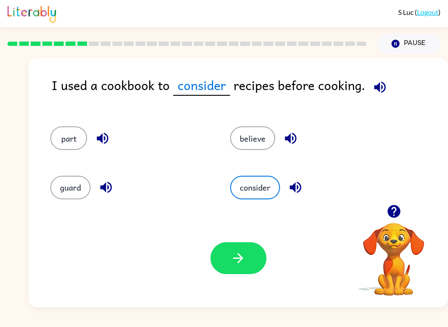
click at [257, 273] on button "button" at bounding box center [238, 258] width 56 height 32
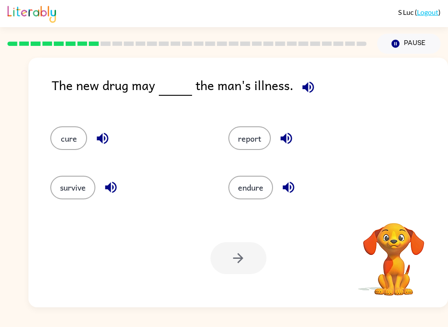
click at [314, 91] on button "button" at bounding box center [308, 87] width 22 height 22
click at [314, 94] on button "button" at bounding box center [308, 87] width 22 height 22
click at [72, 139] on button "cure" at bounding box center [68, 138] width 37 height 24
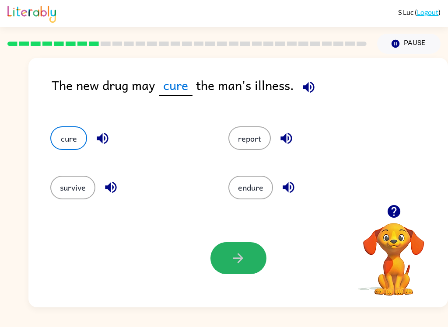
click at [251, 253] on button "button" at bounding box center [238, 258] width 56 height 32
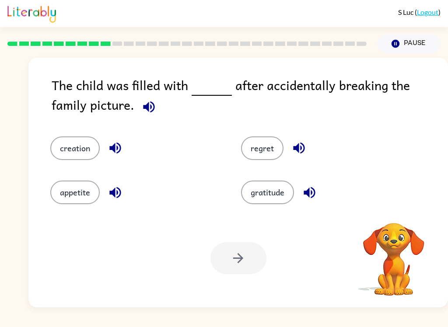
click at [141, 105] on icon "button" at bounding box center [148, 106] width 15 height 15
click at [274, 148] on button "regret" at bounding box center [262, 148] width 42 height 24
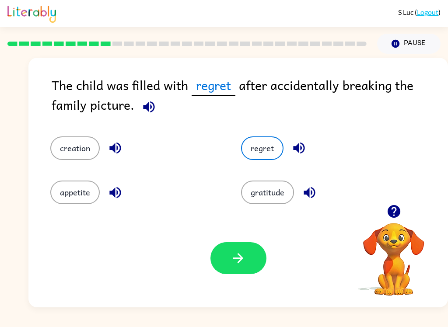
click at [246, 274] on button "button" at bounding box center [238, 258] width 56 height 32
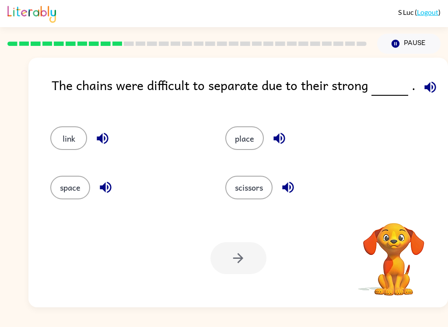
click at [423, 94] on icon "button" at bounding box center [430, 87] width 15 height 15
click at [430, 119] on div "link place space scissors" at bounding box center [238, 158] width 402 height 91
click at [423, 90] on icon "button" at bounding box center [430, 87] width 15 height 15
click at [68, 140] on button "link" at bounding box center [68, 138] width 37 height 24
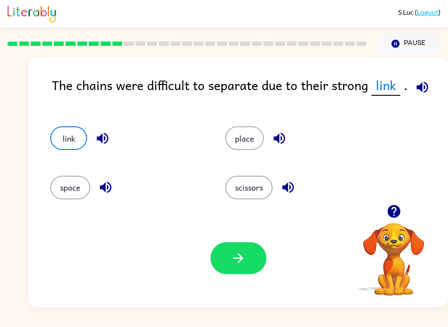
click at [239, 249] on button "button" at bounding box center [238, 258] width 56 height 32
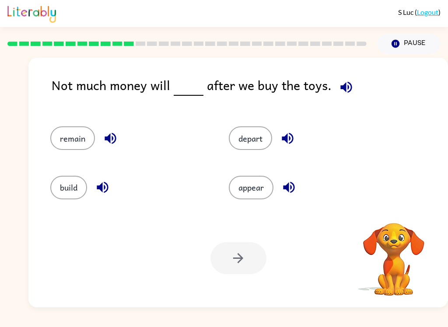
click at [340, 87] on icon "button" at bounding box center [345, 86] width 11 height 11
click at [341, 86] on icon "button" at bounding box center [345, 86] width 11 height 11
click at [349, 84] on icon "button" at bounding box center [346, 87] width 15 height 15
click at [82, 136] on button "remain" at bounding box center [72, 138] width 45 height 24
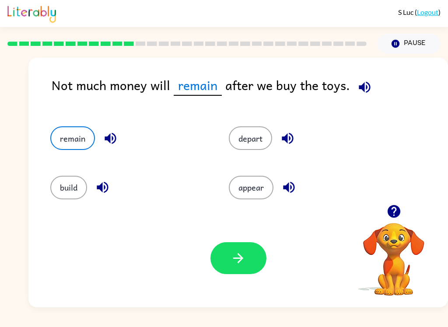
click at [239, 268] on button "button" at bounding box center [238, 258] width 56 height 32
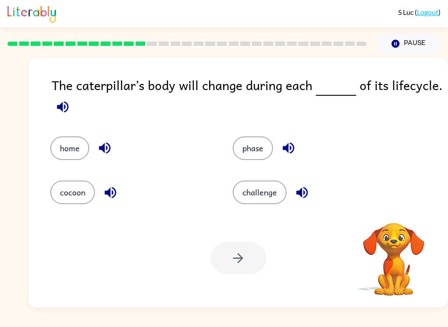
click at [63, 105] on icon "button" at bounding box center [62, 106] width 11 height 11
click at [255, 155] on button "phase" at bounding box center [253, 148] width 40 height 24
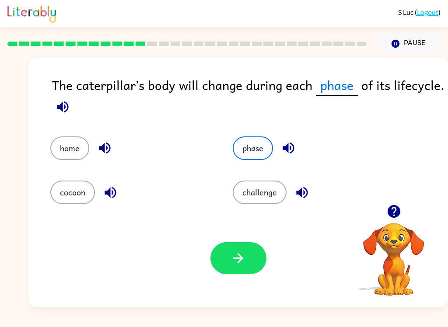
click at [239, 253] on icon "button" at bounding box center [237, 258] width 15 height 15
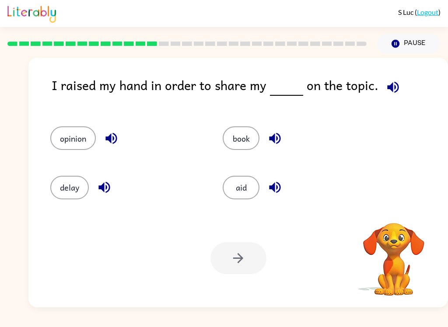
click at [390, 90] on icon "button" at bounding box center [392, 87] width 15 height 15
click at [385, 89] on icon "button" at bounding box center [392, 87] width 15 height 15
click at [382, 101] on div "I raised my hand in order to share my on the topic." at bounding box center [250, 92] width 396 height 34
click at [373, 80] on div "I raised my hand in order to share my on the topic." at bounding box center [250, 92] width 396 height 34
click at [390, 84] on icon "button" at bounding box center [392, 87] width 15 height 15
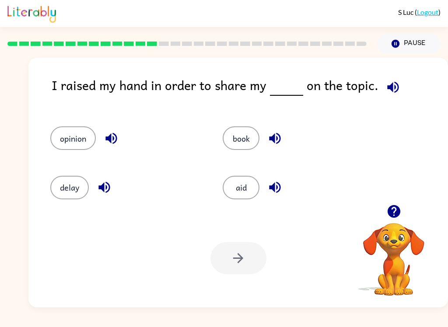
click at [79, 141] on button "opinion" at bounding box center [72, 138] width 45 height 24
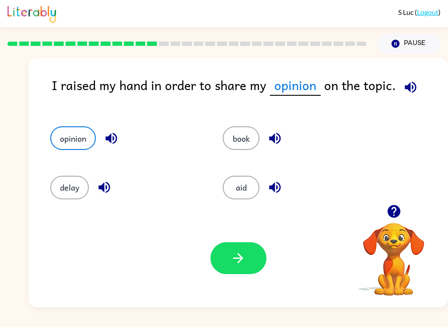
click at [241, 249] on button "button" at bounding box center [238, 258] width 56 height 32
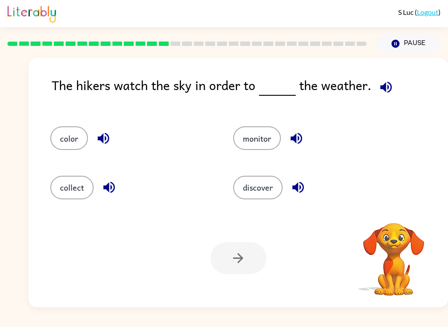
click at [380, 91] on icon "button" at bounding box center [385, 87] width 15 height 15
click at [395, 80] on div "The hikers watch the sky in order to the weather." at bounding box center [250, 92] width 396 height 34
click at [388, 84] on icon "button" at bounding box center [385, 87] width 15 height 15
click at [268, 141] on button "monitor" at bounding box center [257, 138] width 48 height 24
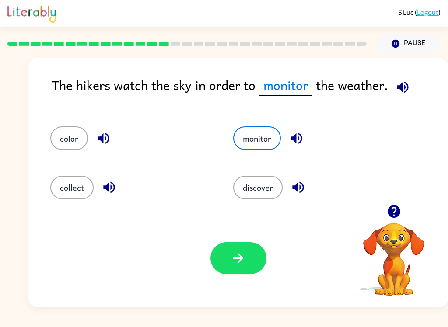
click at [247, 271] on button "button" at bounding box center [238, 258] width 56 height 32
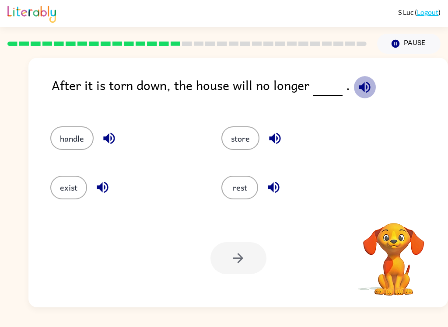
click at [362, 90] on icon "button" at bounding box center [364, 87] width 15 height 15
click at [346, 89] on div "After it is torn down, the house will no longer ." at bounding box center [250, 92] width 396 height 34
click at [361, 85] on icon "button" at bounding box center [364, 86] width 11 height 11
click at [77, 193] on button "exist" at bounding box center [68, 188] width 37 height 24
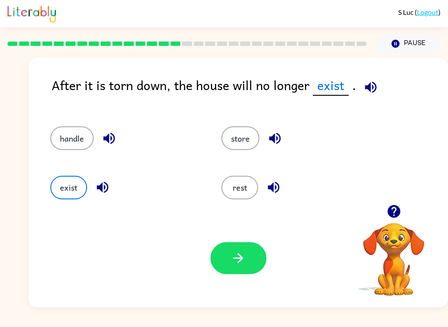
click at [235, 265] on icon "button" at bounding box center [237, 258] width 15 height 15
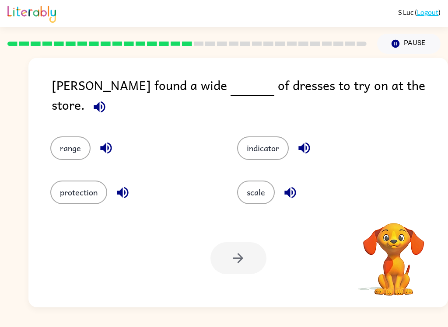
click at [107, 99] on icon "button" at bounding box center [99, 106] width 15 height 15
click at [105, 101] on icon "button" at bounding box center [99, 106] width 11 height 11
click at [107, 99] on icon "button" at bounding box center [99, 106] width 15 height 15
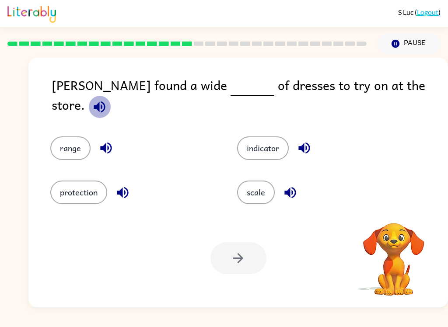
click at [107, 99] on icon "button" at bounding box center [99, 106] width 15 height 15
click at [105, 101] on icon "button" at bounding box center [99, 106] width 11 height 11
click at [74, 137] on button "range" at bounding box center [70, 148] width 40 height 24
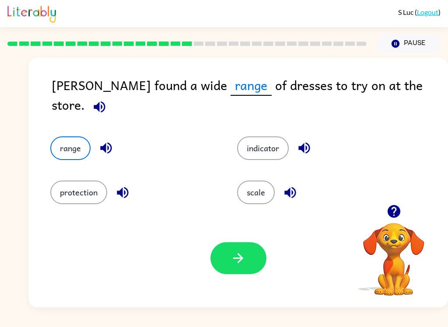
click at [243, 244] on button "button" at bounding box center [238, 258] width 56 height 32
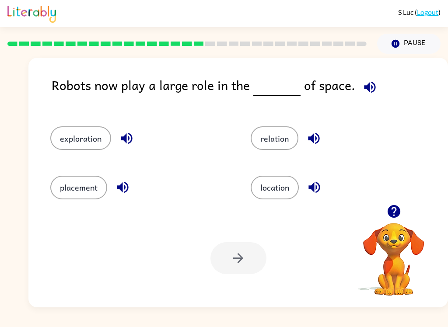
click at [370, 90] on icon "button" at bounding box center [369, 87] width 15 height 15
click at [290, 121] on div "relation" at bounding box center [334, 134] width 200 height 49
click at [281, 136] on button "relation" at bounding box center [275, 138] width 48 height 24
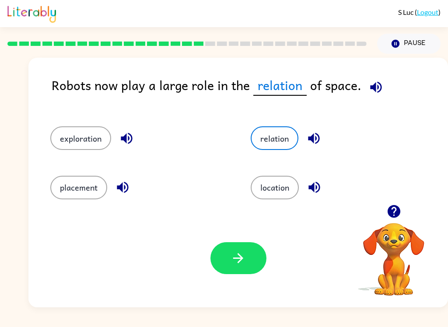
click at [252, 262] on button "button" at bounding box center [238, 258] width 56 height 32
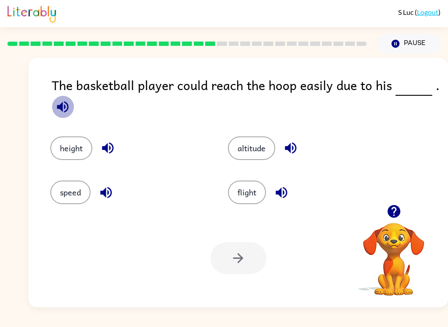
click at [63, 106] on icon "button" at bounding box center [62, 106] width 15 height 15
click at [70, 149] on button "height" at bounding box center [71, 148] width 42 height 24
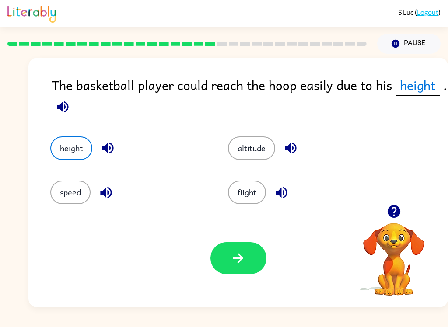
click at [237, 256] on icon "button" at bounding box center [237, 258] width 15 height 15
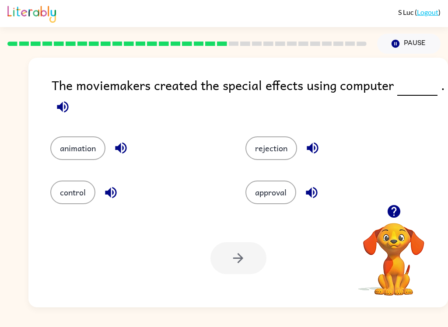
click at [63, 118] on button "button" at bounding box center [63, 107] width 22 height 22
click at [66, 151] on button "animation" at bounding box center [77, 148] width 55 height 24
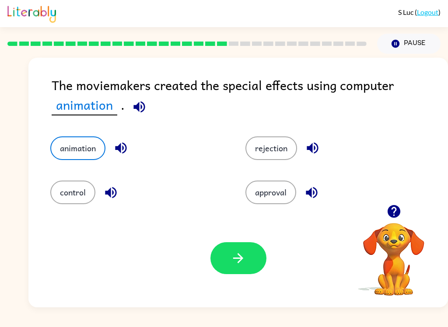
click at [230, 272] on button "button" at bounding box center [238, 258] width 56 height 32
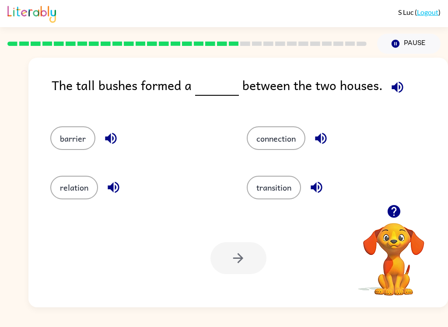
click at [398, 91] on icon "button" at bounding box center [396, 86] width 11 height 11
click at [76, 148] on button "barrier" at bounding box center [72, 138] width 45 height 24
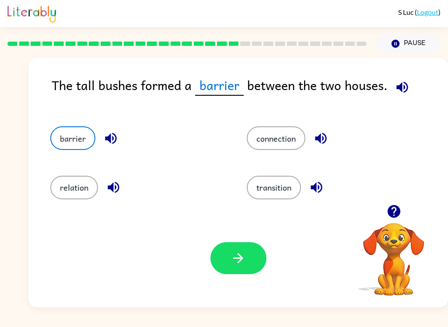
click at [255, 266] on button "button" at bounding box center [238, 258] width 56 height 32
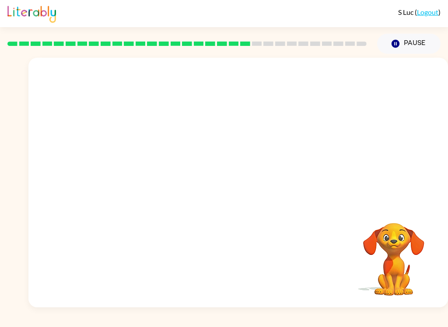
click at [158, 173] on video "Your browser must support playing .mp4 files to use Literably. Please try using…" at bounding box center [237, 131] width 419 height 147
click at [158, 172] on video "Your browser must support playing .mp4 files to use Literably. Please try using…" at bounding box center [237, 131] width 419 height 147
click at [162, 182] on video "Your browser must support playing .mp4 files to use Literably. Please try using…" at bounding box center [237, 131] width 419 height 147
click at [185, 175] on video "Your browser must support playing .mp4 files to use Literably. Please try using…" at bounding box center [237, 131] width 419 height 147
click at [230, 189] on icon "button" at bounding box center [237, 186] width 15 height 15
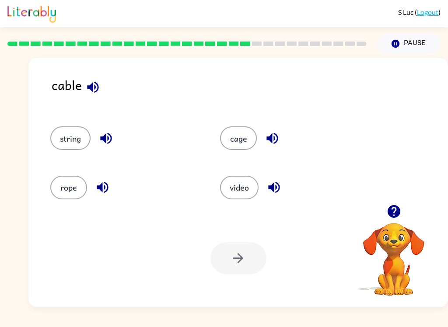
click at [81, 148] on button "string" at bounding box center [70, 138] width 40 height 24
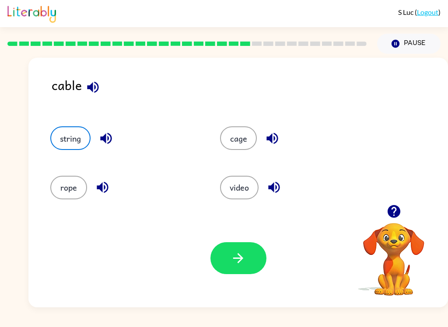
click at [231, 269] on button "button" at bounding box center [238, 258] width 56 height 32
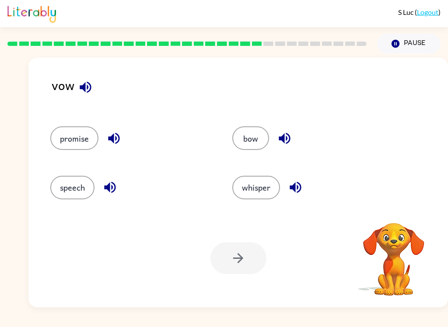
click at [71, 90] on div "vow" at bounding box center [250, 92] width 396 height 34
click at [80, 78] on button "button" at bounding box center [85, 87] width 22 height 22
click at [61, 145] on button "promise" at bounding box center [74, 138] width 48 height 24
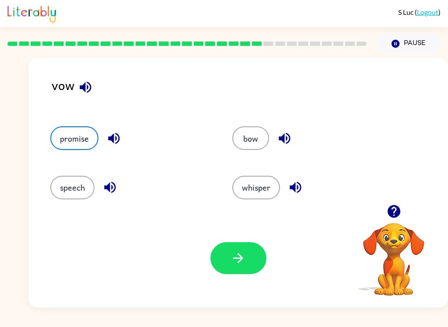
click at [234, 269] on button "button" at bounding box center [238, 258] width 56 height 32
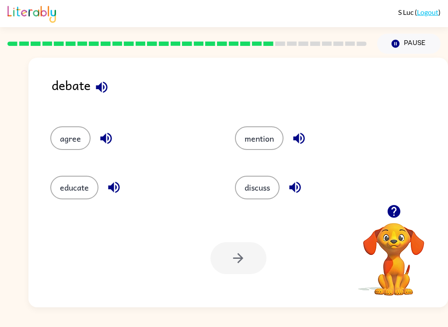
click at [271, 195] on button "discuss" at bounding box center [257, 188] width 45 height 24
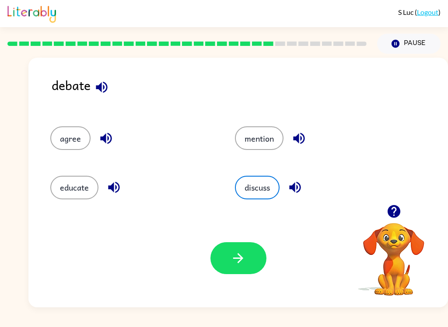
click at [247, 253] on button "button" at bounding box center [238, 258] width 56 height 32
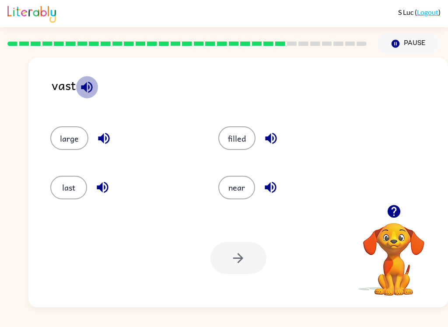
click at [95, 90] on button "button" at bounding box center [87, 87] width 22 height 22
click at [62, 199] on button "last" at bounding box center [68, 188] width 37 height 24
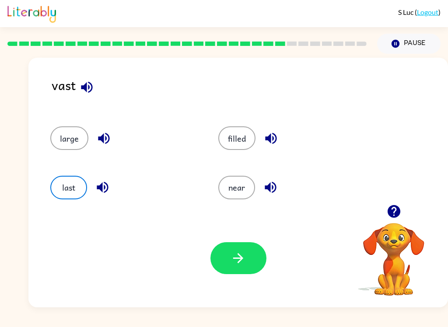
click at [223, 265] on button "button" at bounding box center [238, 258] width 56 height 32
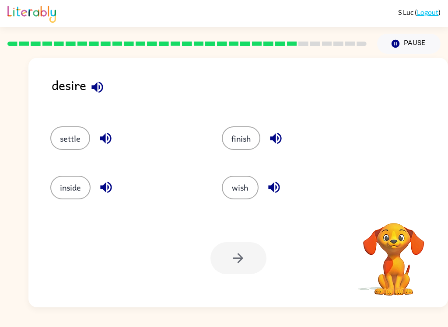
click at [244, 182] on button "wish" at bounding box center [240, 188] width 37 height 24
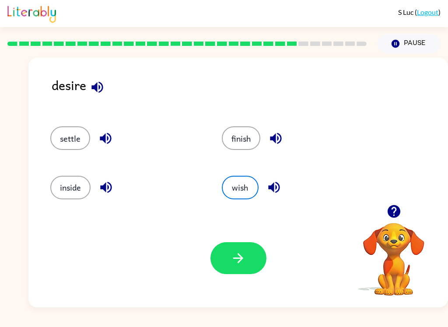
click at [234, 251] on icon "button" at bounding box center [237, 258] width 15 height 15
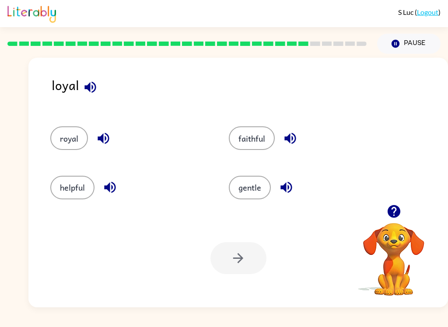
click at [78, 180] on button "helpful" at bounding box center [72, 188] width 44 height 24
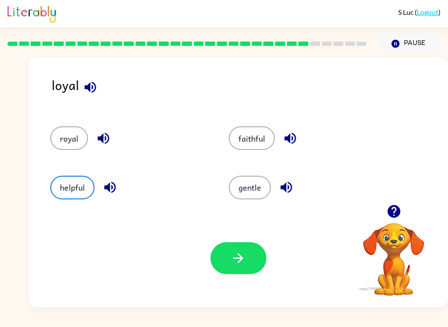
click at [241, 258] on icon "button" at bounding box center [238, 258] width 10 height 10
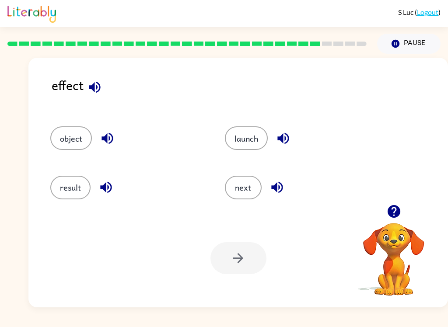
click at [73, 198] on button "result" at bounding box center [70, 188] width 40 height 24
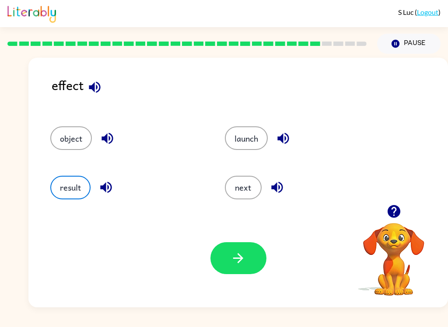
click at [231, 273] on button "button" at bounding box center [238, 258] width 56 height 32
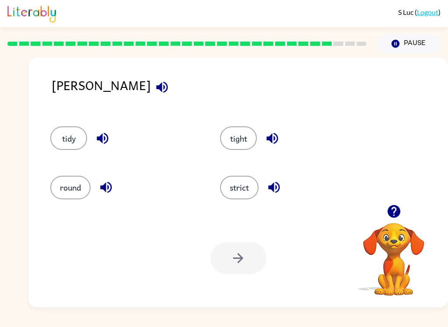
click at [154, 84] on icon "button" at bounding box center [161, 87] width 15 height 15
click at [236, 199] on button "strict" at bounding box center [239, 188] width 38 height 24
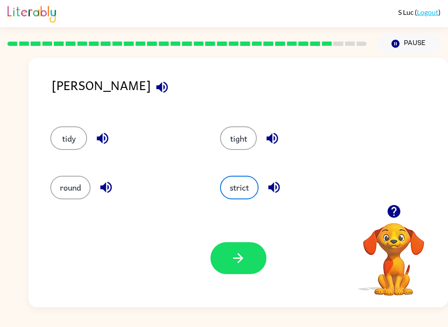
click at [244, 248] on button "button" at bounding box center [238, 258] width 56 height 32
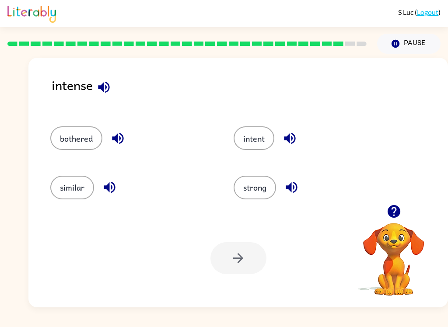
click at [98, 87] on icon "button" at bounding box center [103, 87] width 15 height 15
click at [79, 140] on button "bothered" at bounding box center [76, 138] width 52 height 24
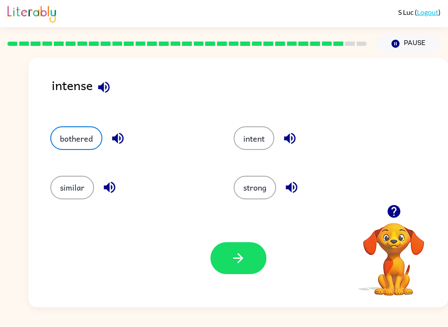
click at [233, 256] on icon "button" at bounding box center [237, 258] width 15 height 15
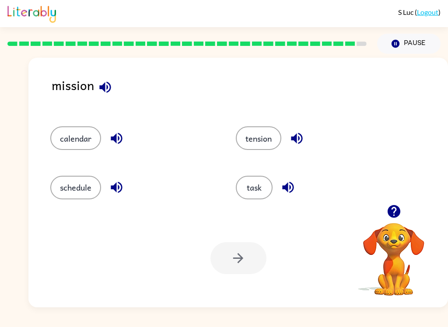
click at [263, 189] on button "task" at bounding box center [254, 188] width 37 height 24
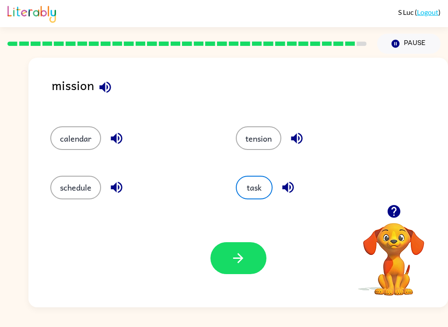
click at [236, 258] on icon "button" at bounding box center [237, 258] width 15 height 15
